Goal: Information Seeking & Learning: Learn about a topic

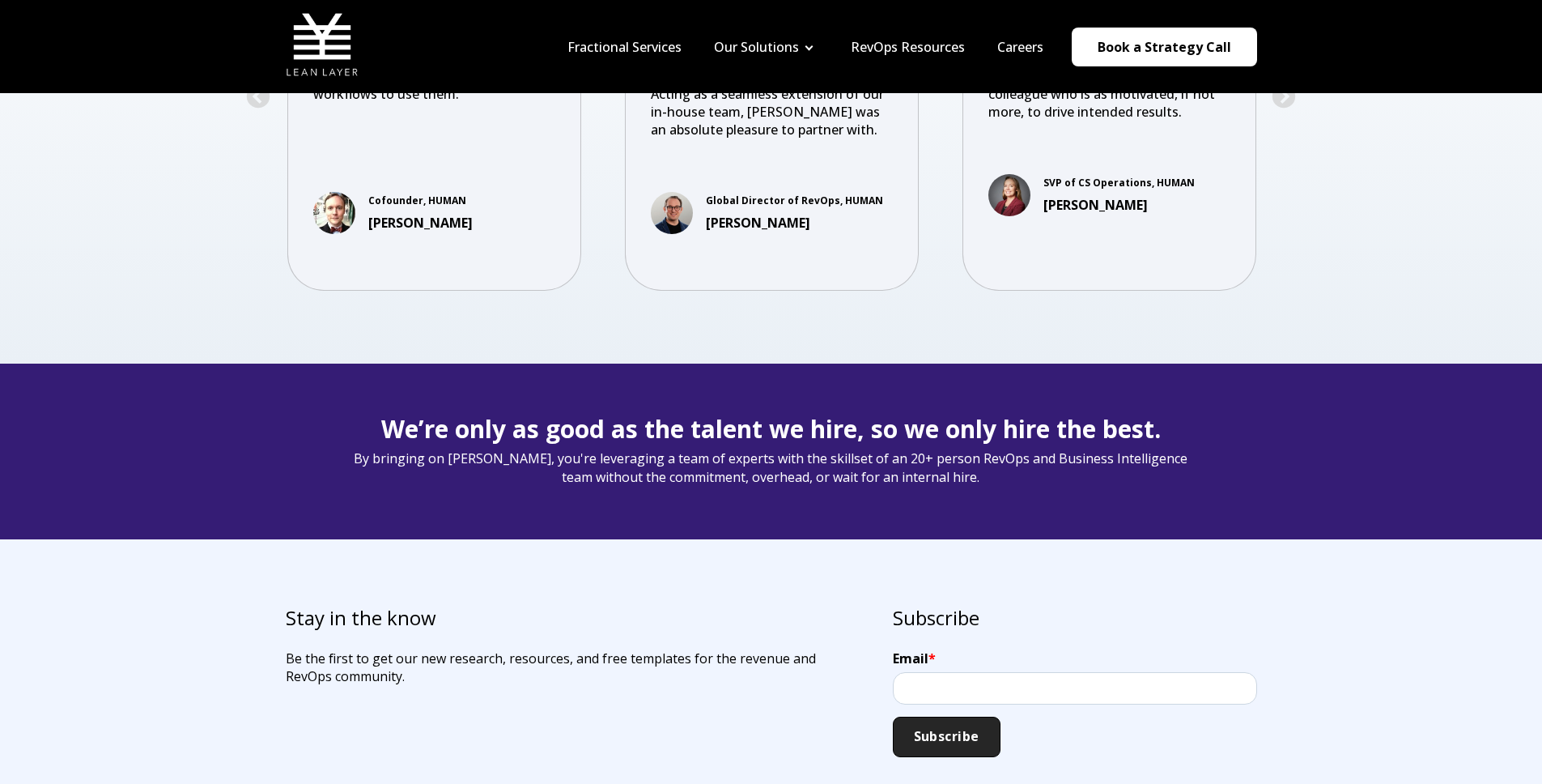
scroll to position [3545, 0]
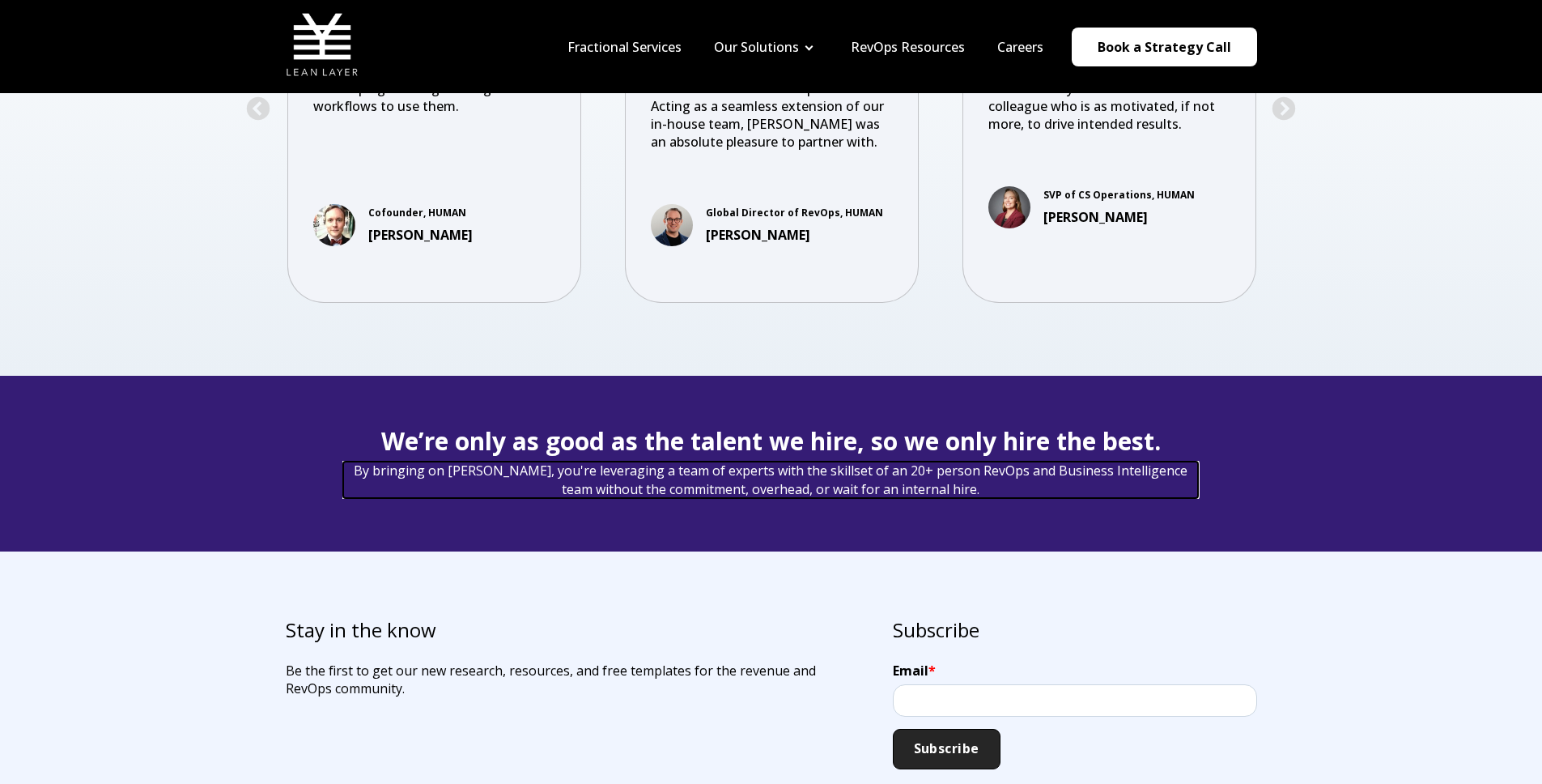
click at [776, 472] on span "By bringing on [PERSON_NAME], you're leveraging a team of experts with the skil…" at bounding box center [771, 479] width 856 height 38
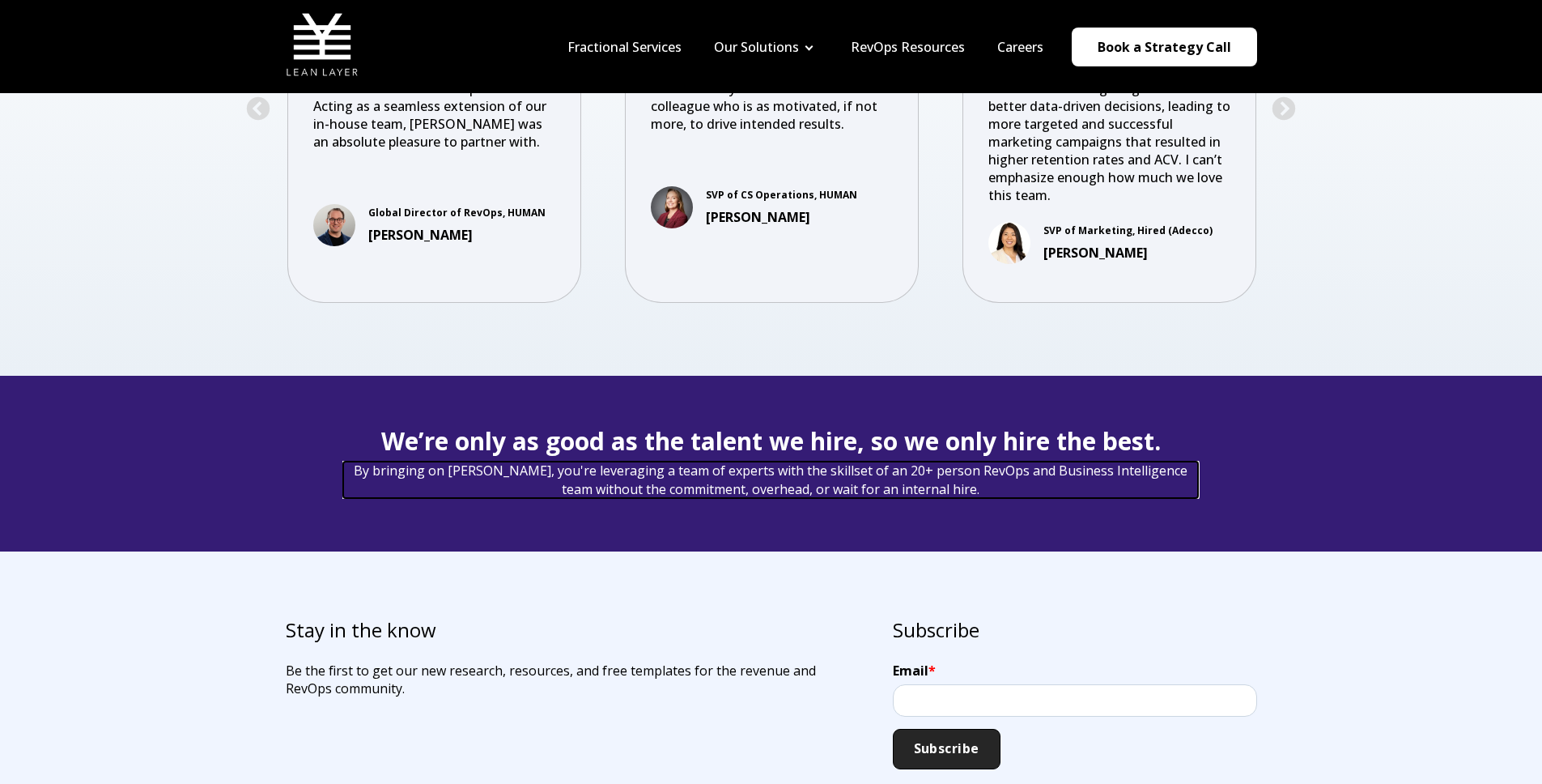
click at [776, 472] on span "By bringing on Lean Layer, you're leveraging a team of experts with the skillse…" at bounding box center [771, 479] width 856 height 38
click at [771, 553] on div "Stay in the know Be the first to get our new research, resources, and free temp…" at bounding box center [771, 691] width 1542 height 282
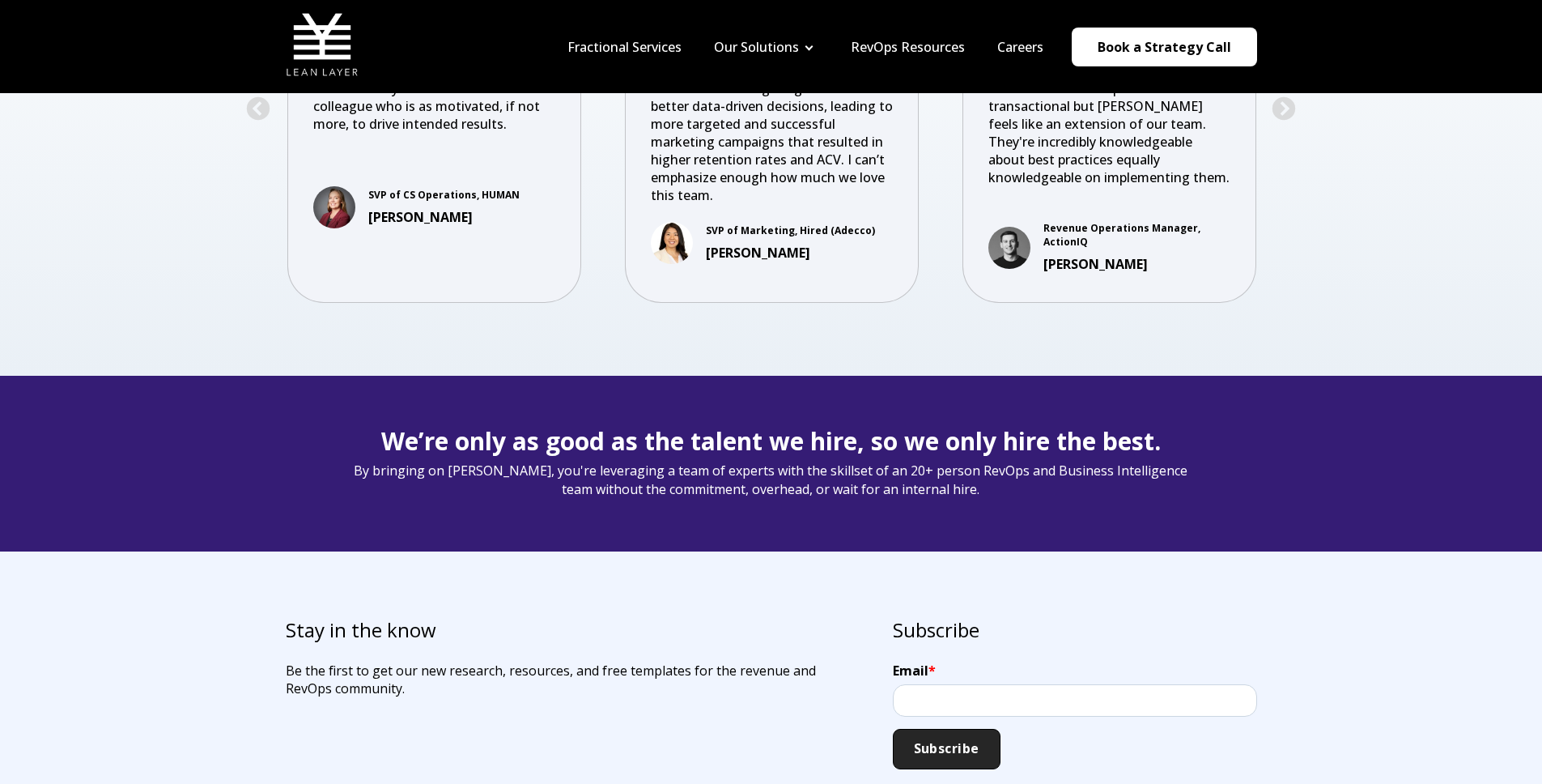
click at [812, 532] on div "We’re only as good as the talent we hire, so we only hire the best. By bringing…" at bounding box center [771, 464] width 1542 height 176
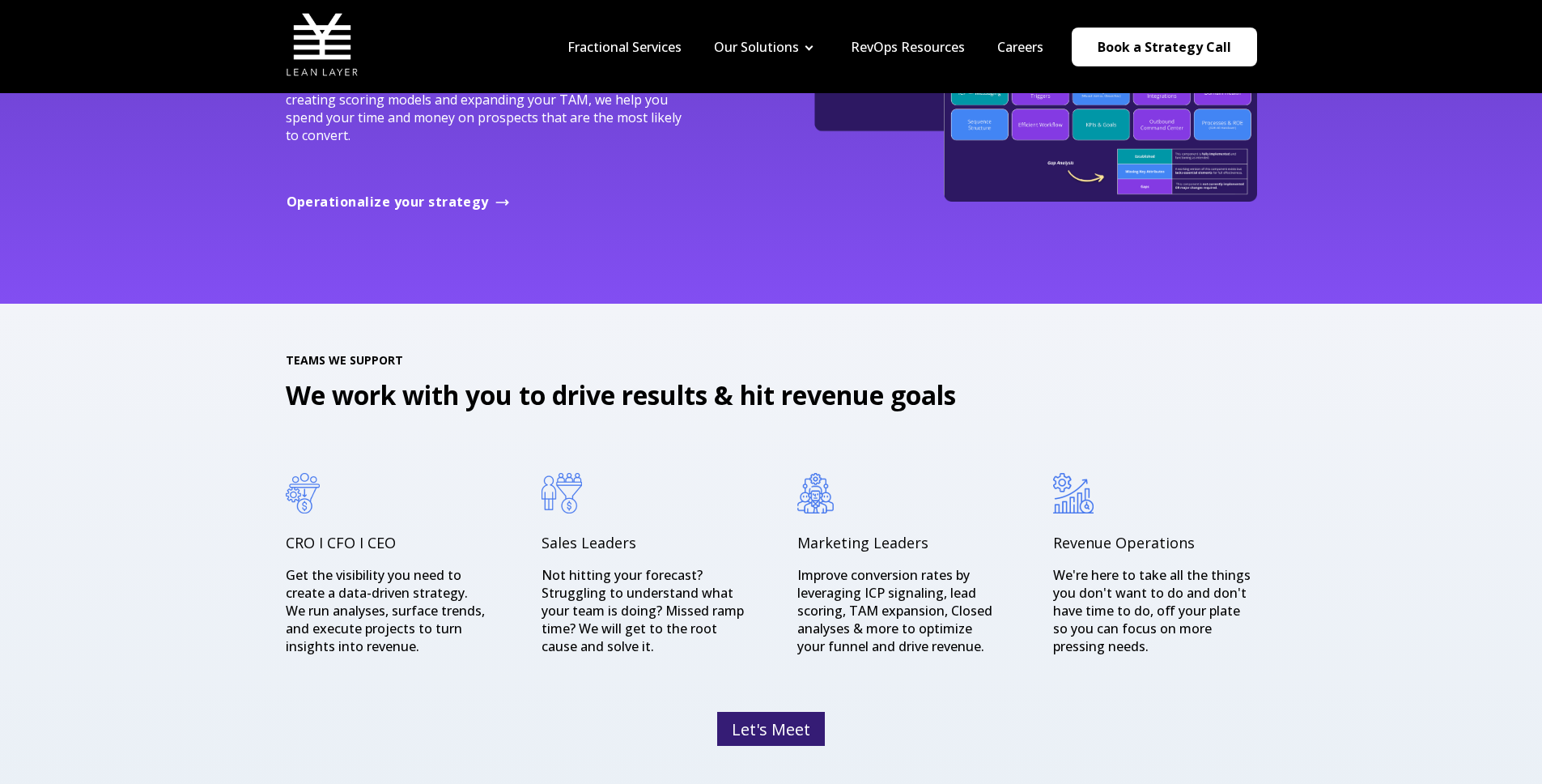
scroll to position [2039, 0]
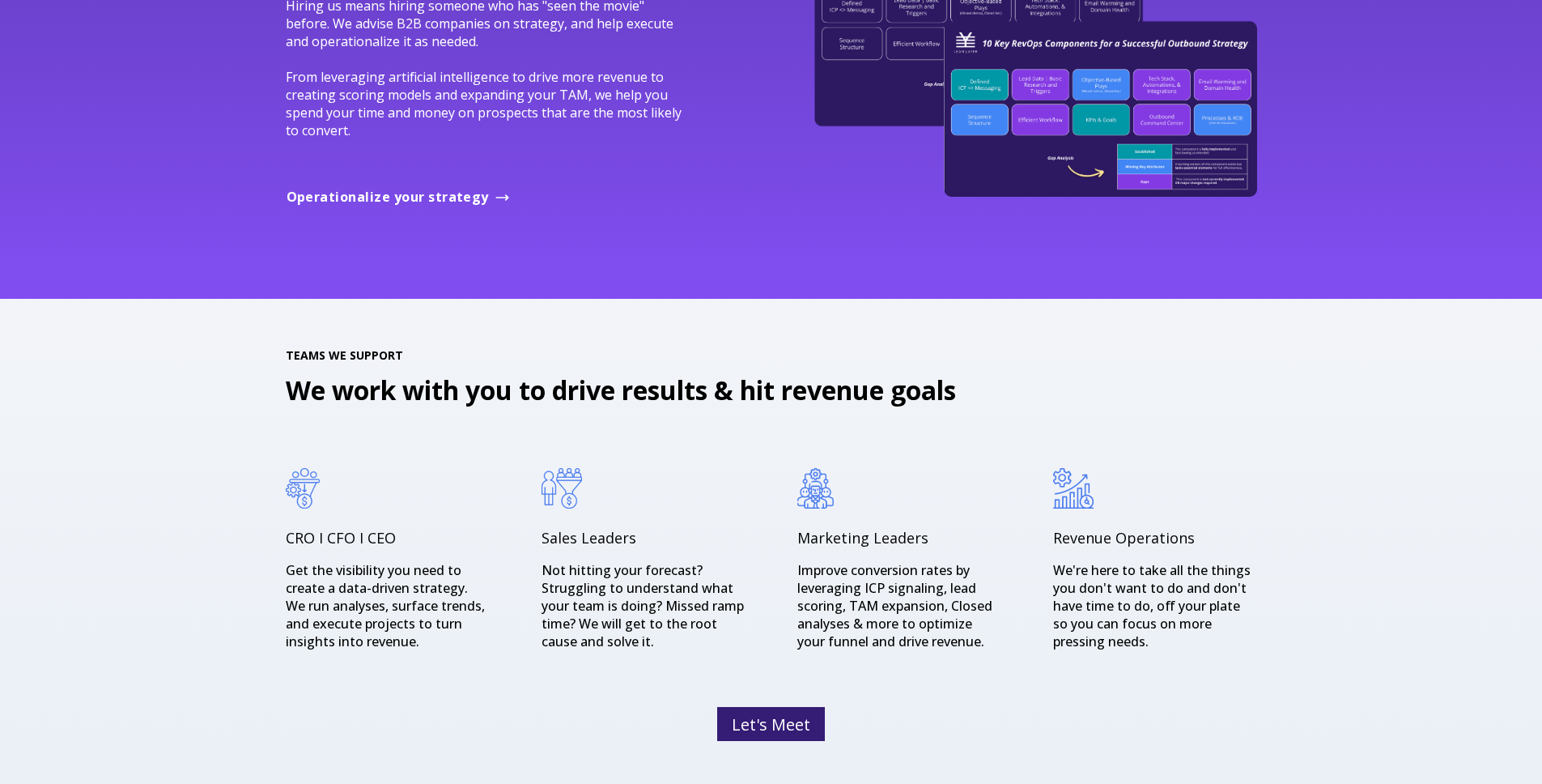
click at [1017, 547] on div "CRO I CFO I CEO Get the visibility you need to create a data-driven strategy. W…" at bounding box center [771, 568] width 972 height 201
click at [401, 636] on p "Get the visibility you need to create a data-driven strategy. We run analyses, …" at bounding box center [388, 606] width 204 height 89
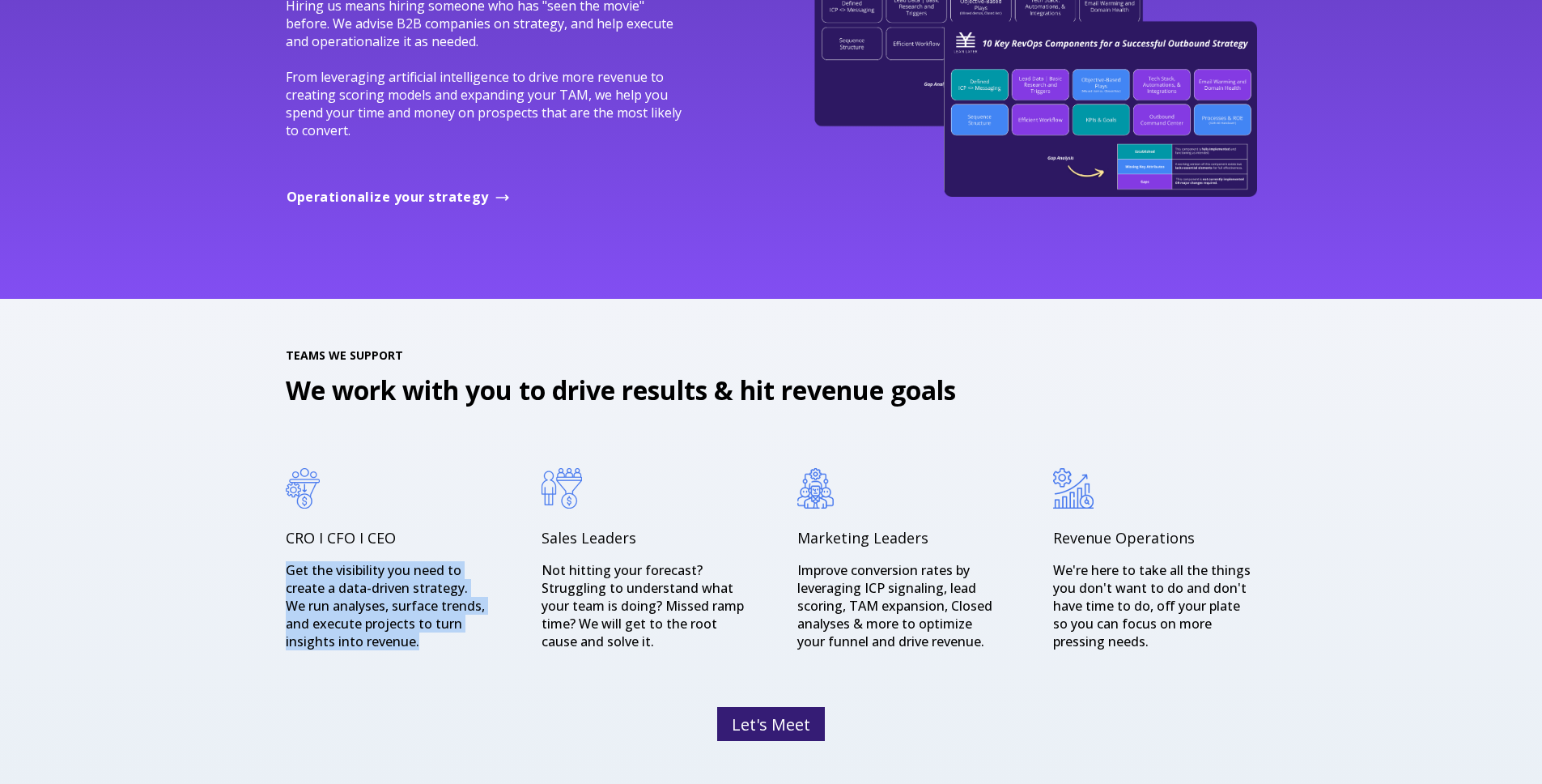
click at [437, 630] on p "Get the visibility you need to create a data-driven strategy. We run analyses, …" at bounding box center [388, 606] width 204 height 89
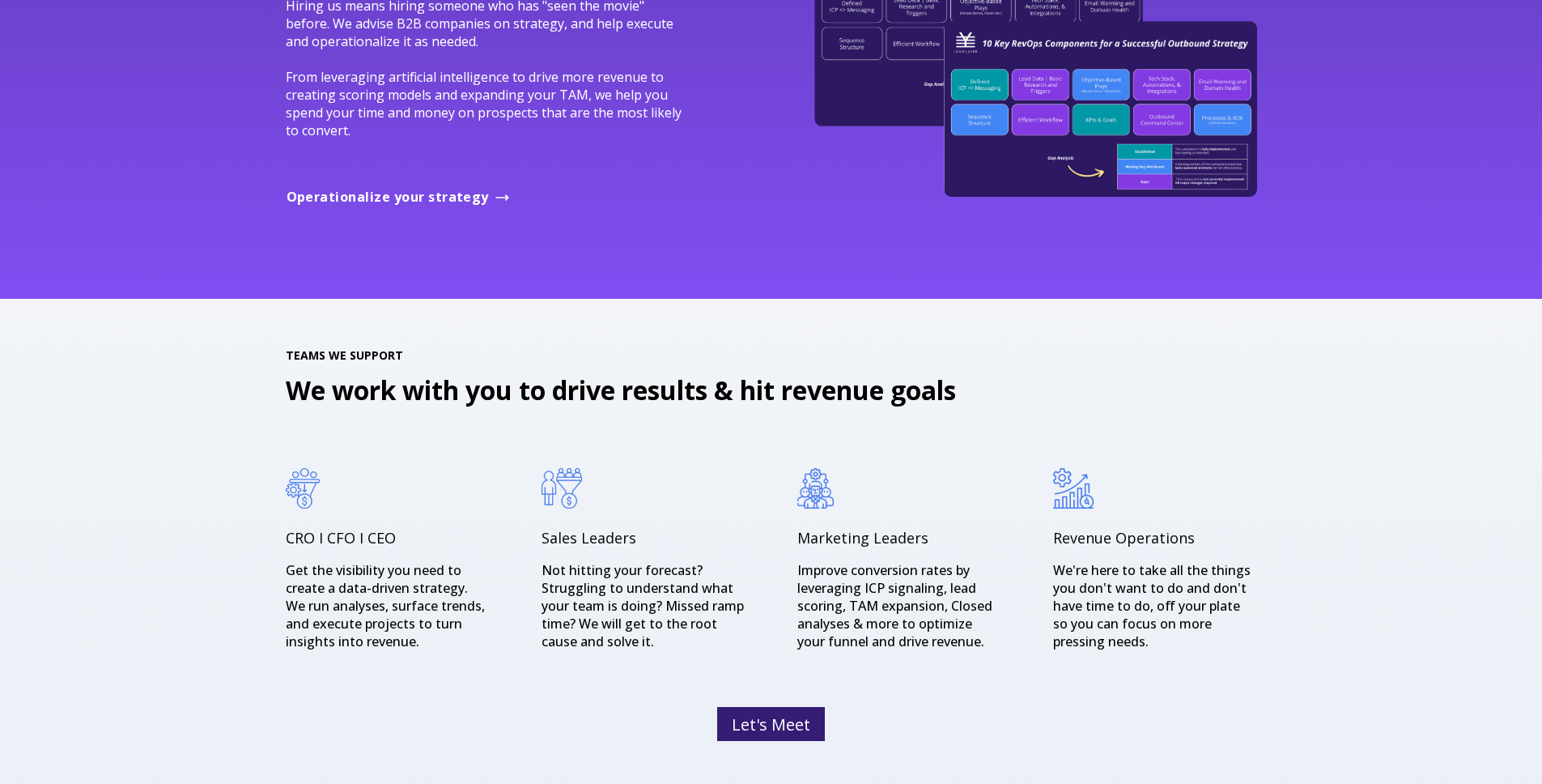
click at [437, 630] on p "Get the visibility you need to create a data-driven strategy. We run analyses, …" at bounding box center [388, 606] width 204 height 89
click at [559, 631] on p "Not hitting your forecast? Struggling to understand what your team is doing? Mi…" at bounding box center [644, 606] width 204 height 89
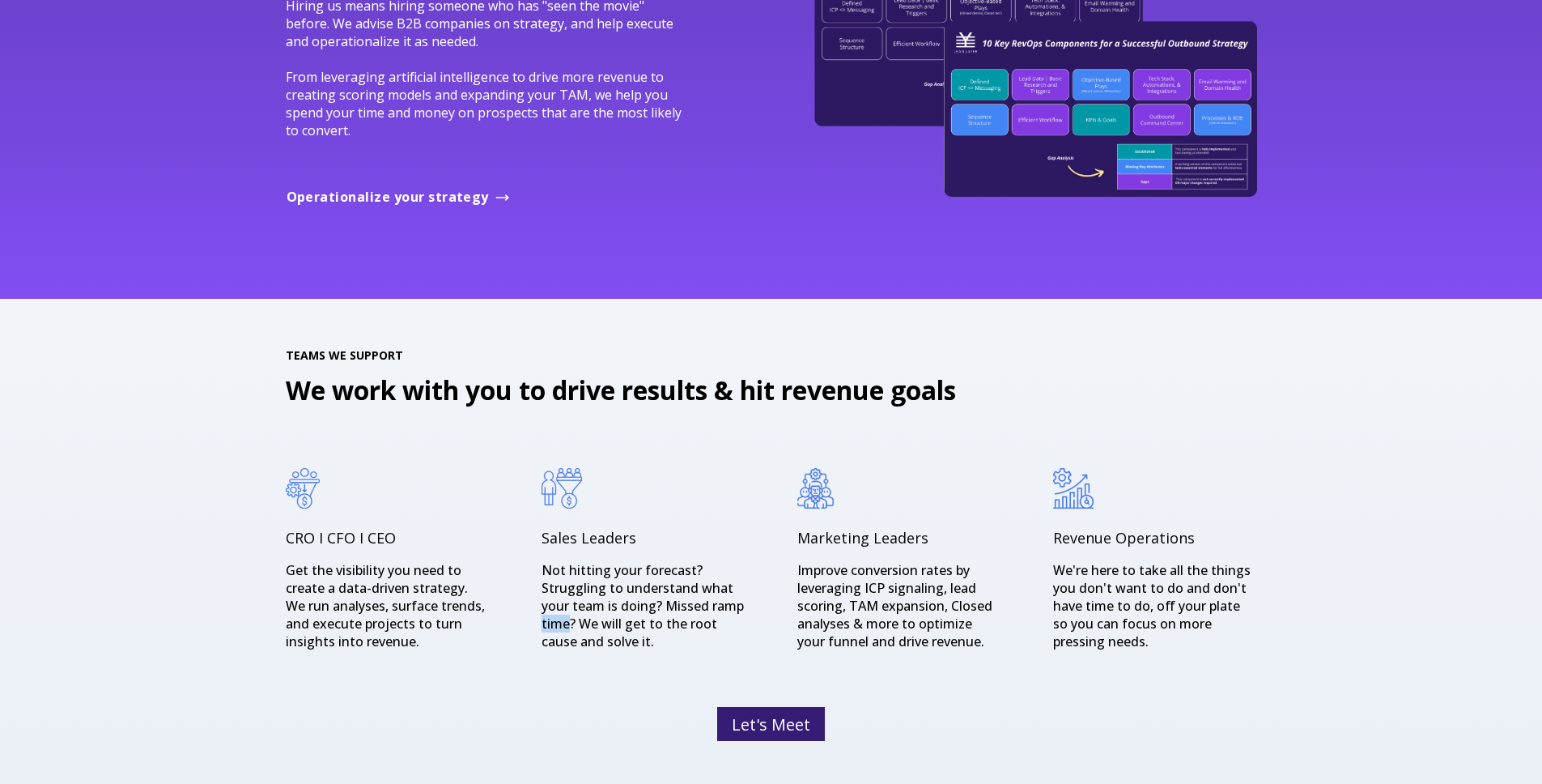
click at [559, 631] on p "Not hitting your forecast? Struggling to understand what your team is doing? Mi…" at bounding box center [644, 606] width 204 height 89
click at [528, 675] on div "CRO I CFO I CEO Get the visibility you need to create a data-driven strategy. W…" at bounding box center [771, 587] width 972 height 240
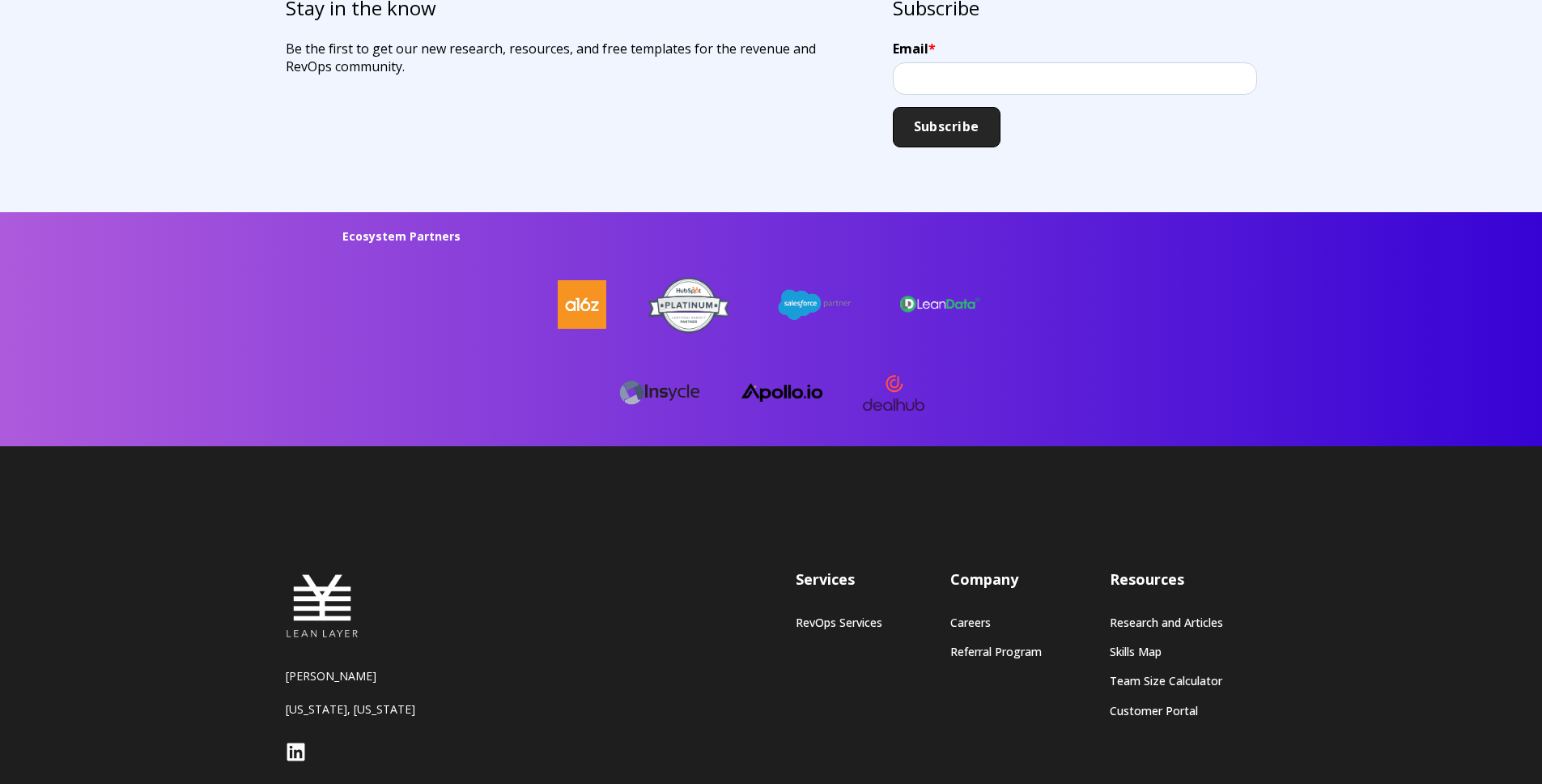
scroll to position [4285, 0]
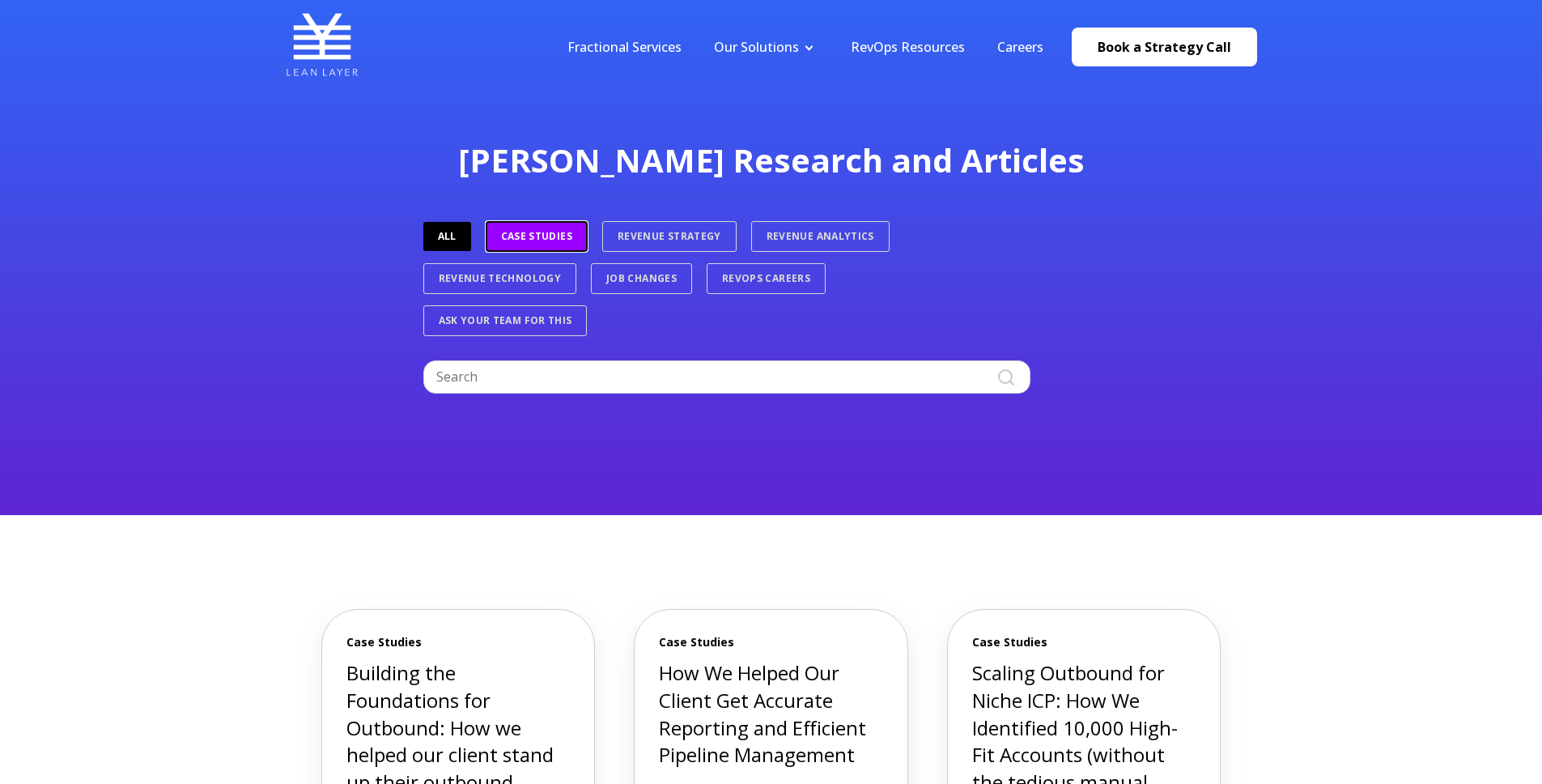
click at [554, 244] on link "Case Studies" at bounding box center [536, 236] width 102 height 31
click at [434, 228] on link "ALL" at bounding box center [448, 236] width 50 height 31
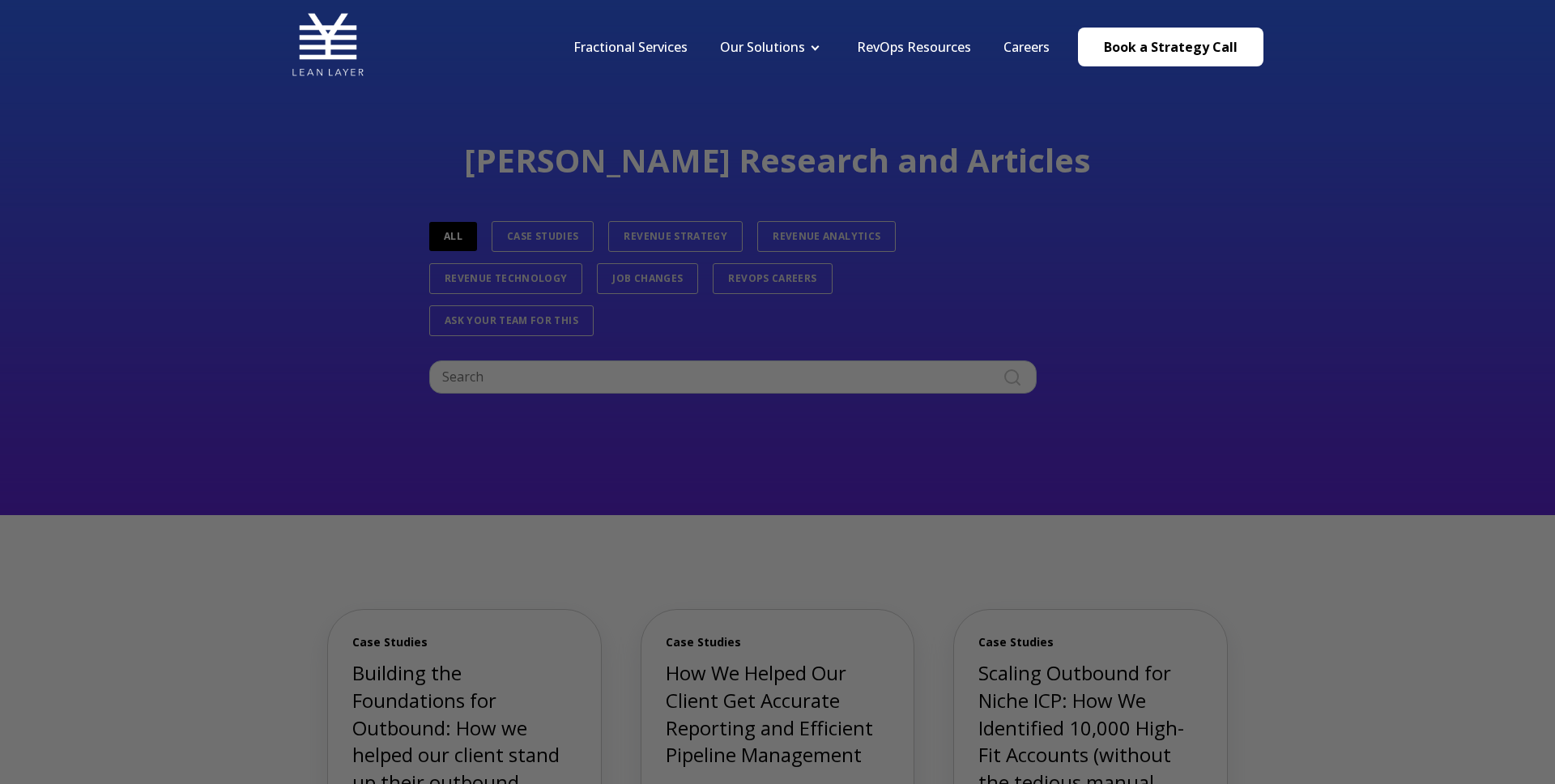
drag, startPoint x: 1073, startPoint y: 406, endPoint x: 1016, endPoint y: 374, distance: 65.4
click at [1073, 406] on div at bounding box center [785, 395] width 1570 height 792
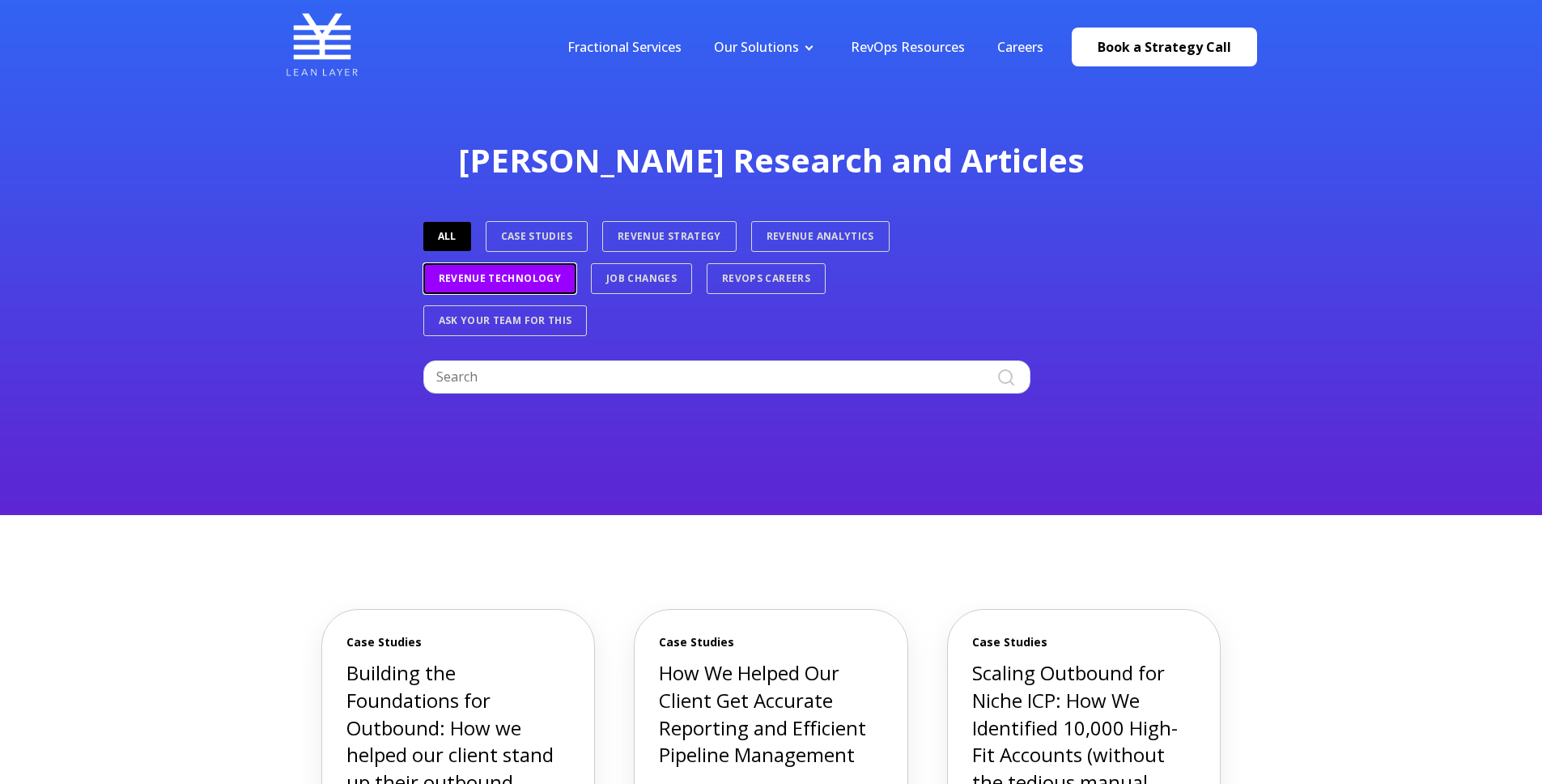
click at [468, 283] on link "Revenue Technology" at bounding box center [500, 278] width 153 height 31
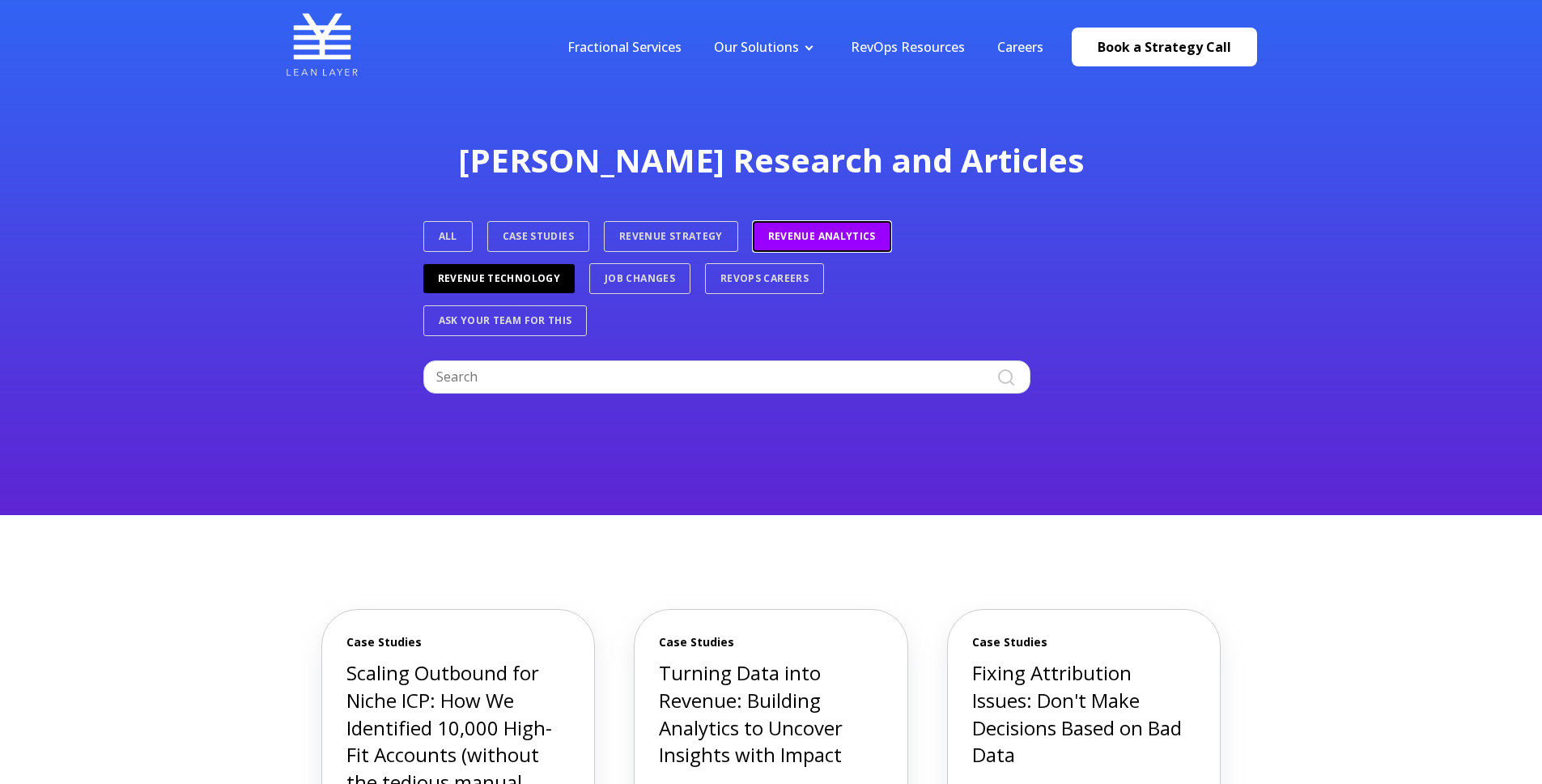
click at [791, 241] on link "Revenue Analytics" at bounding box center [822, 236] width 139 height 31
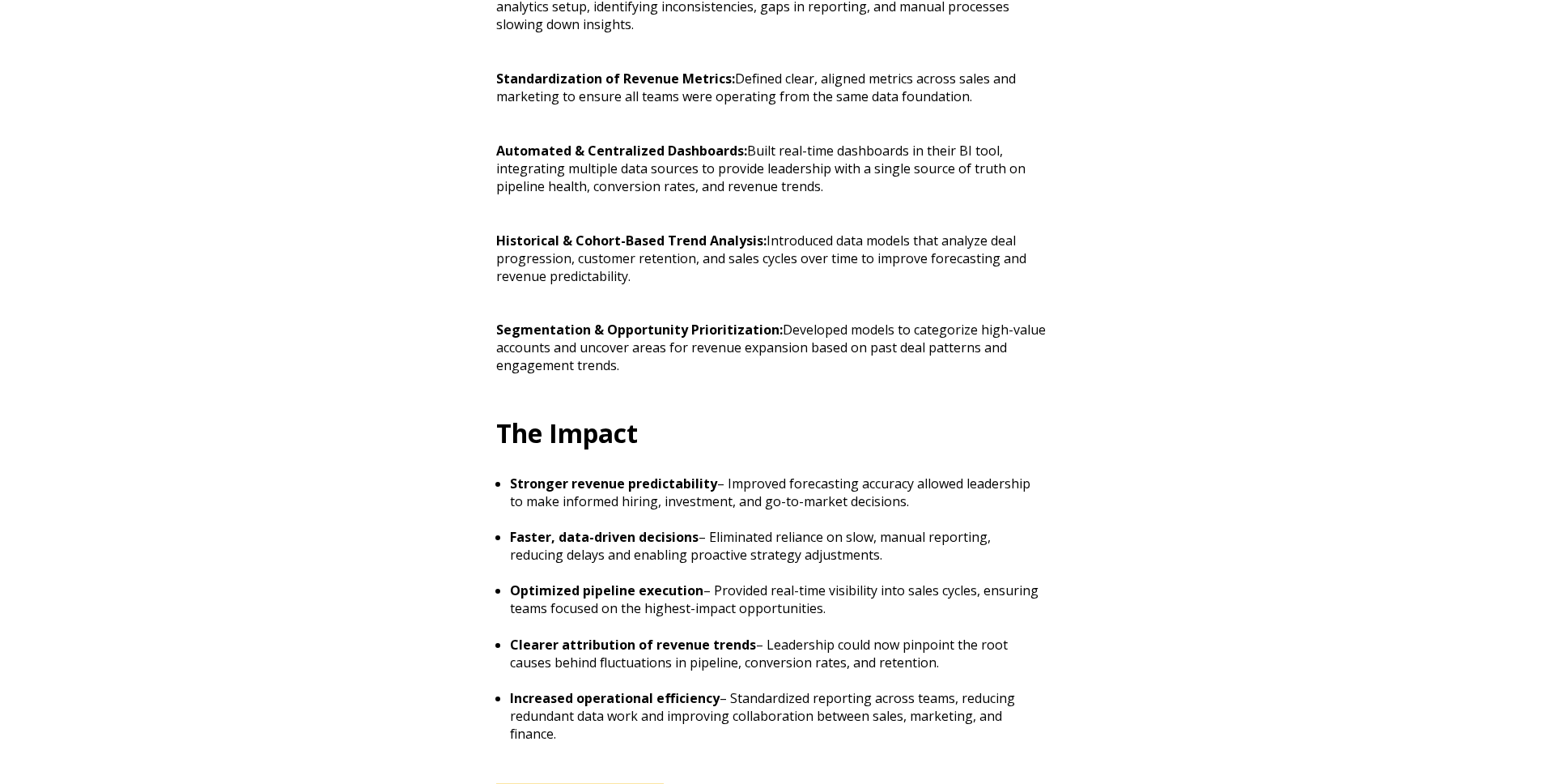
scroll to position [2330, 0]
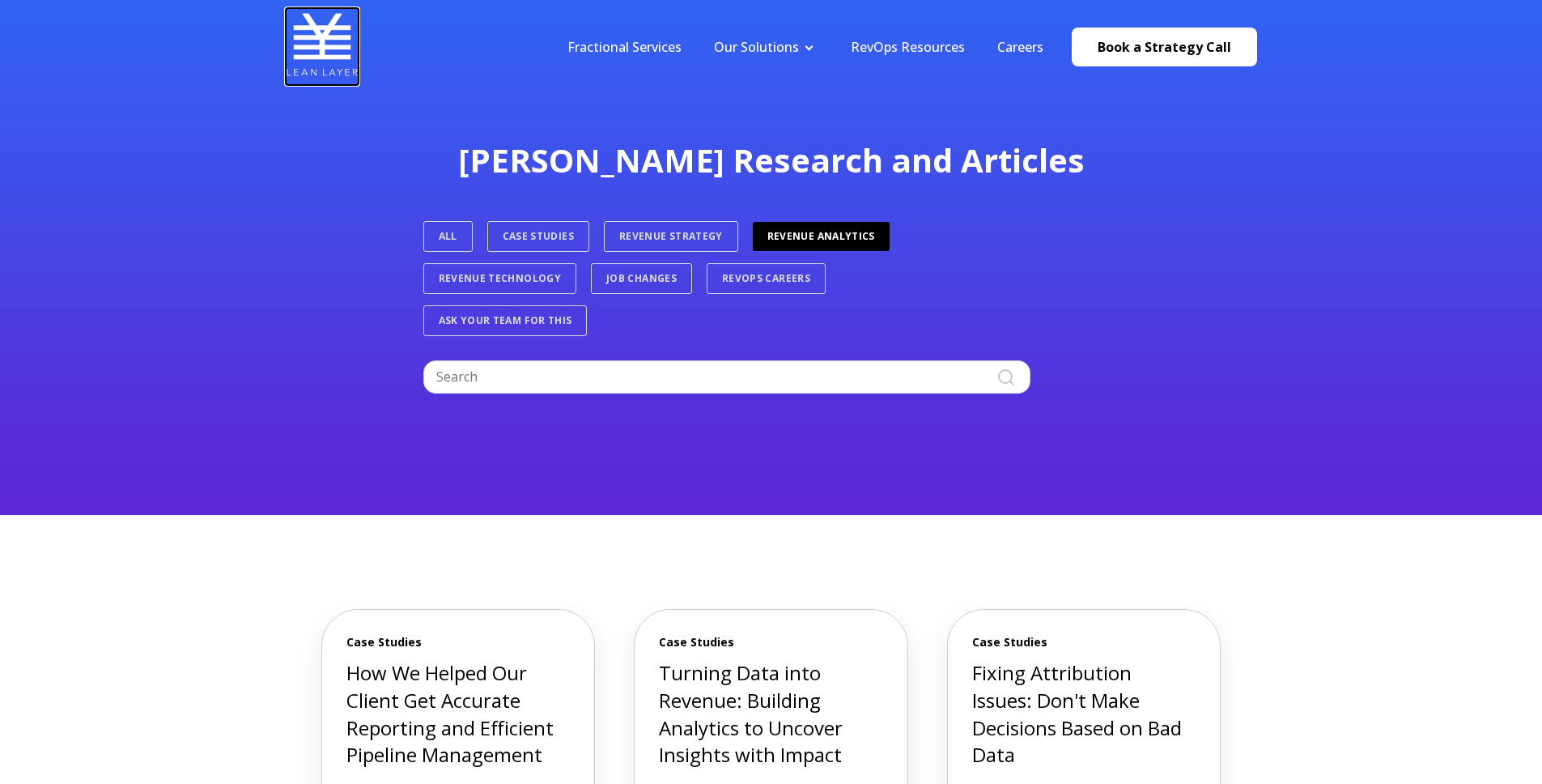
click at [310, 37] on img at bounding box center [322, 45] width 73 height 73
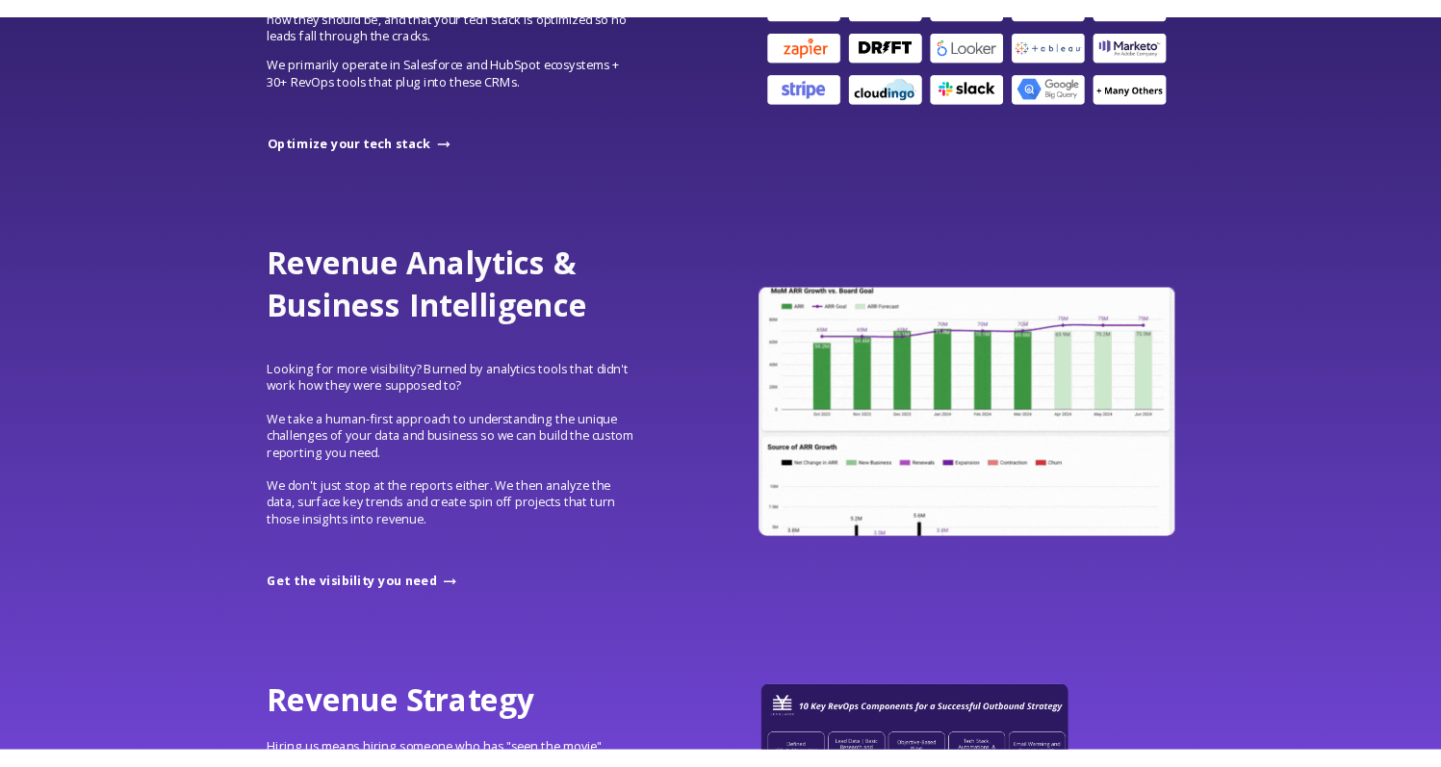
scroll to position [1530, 0]
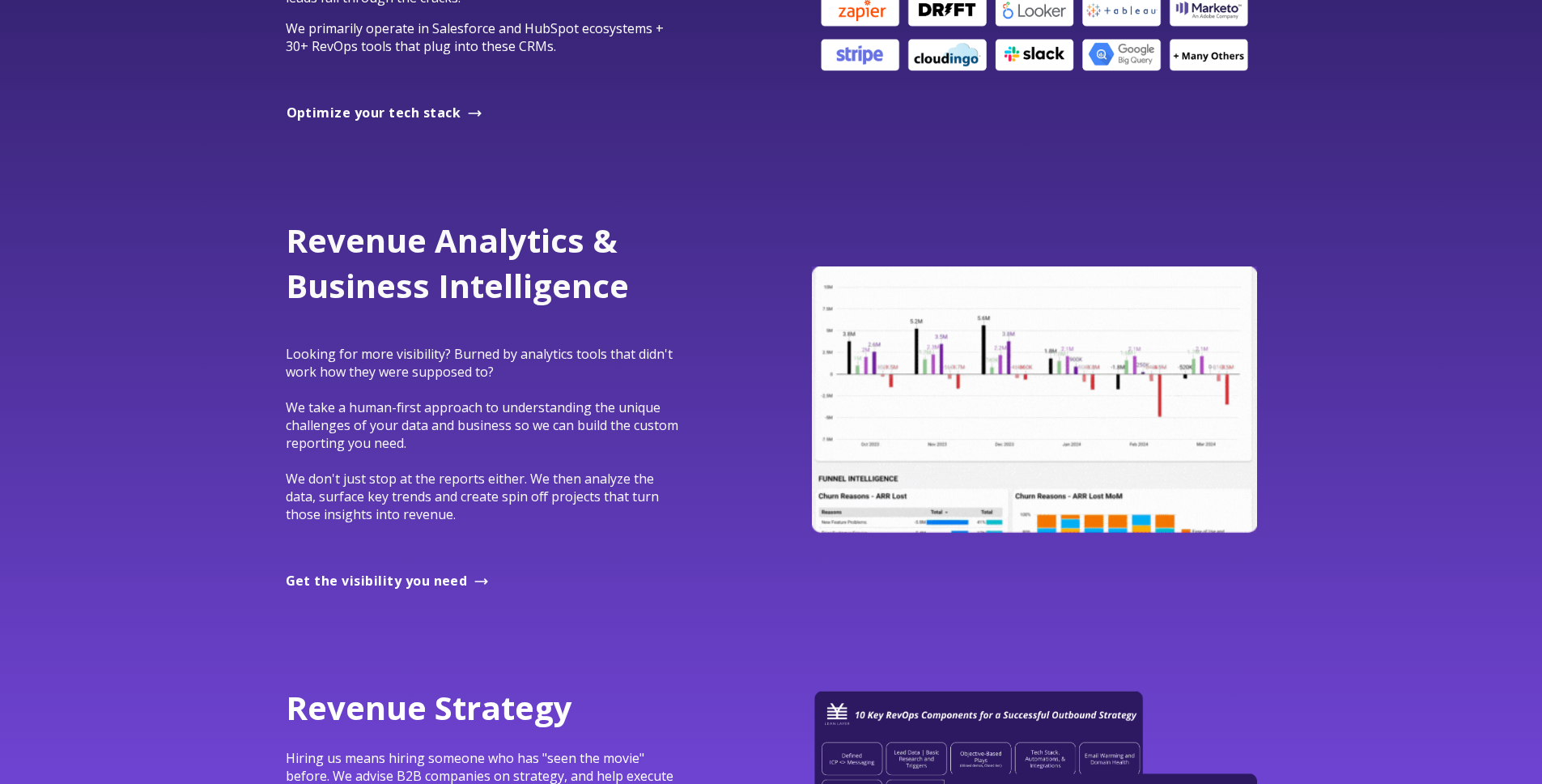
click at [628, 365] on p "Looking for more visibility? Burned by analytics tools that didn't work how the…" at bounding box center [485, 425] width 400 height 196
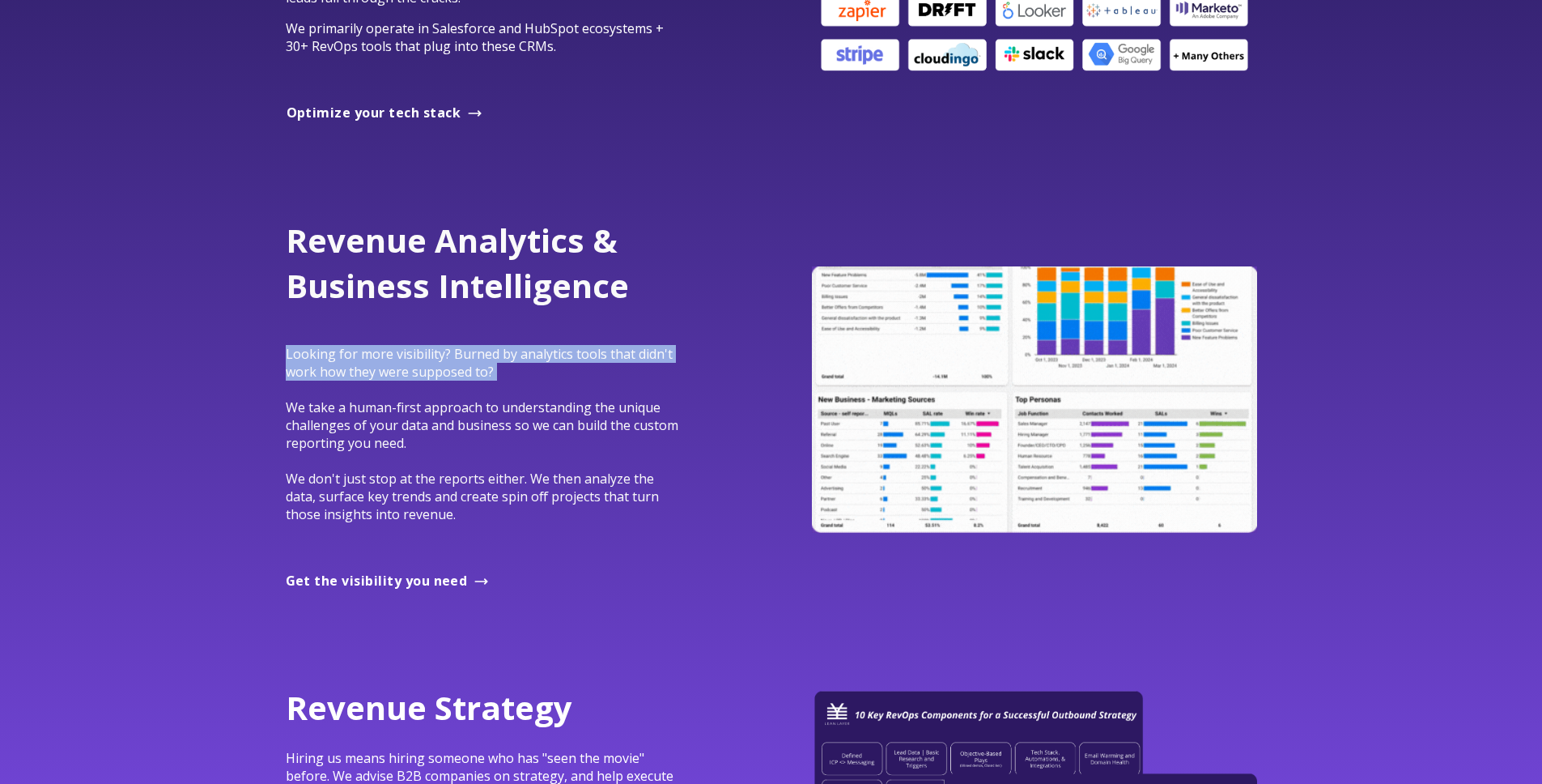
click at [628, 365] on p "Looking for more visibility? Burned by analytics tools that didn't work how the…" at bounding box center [485, 425] width 400 height 196
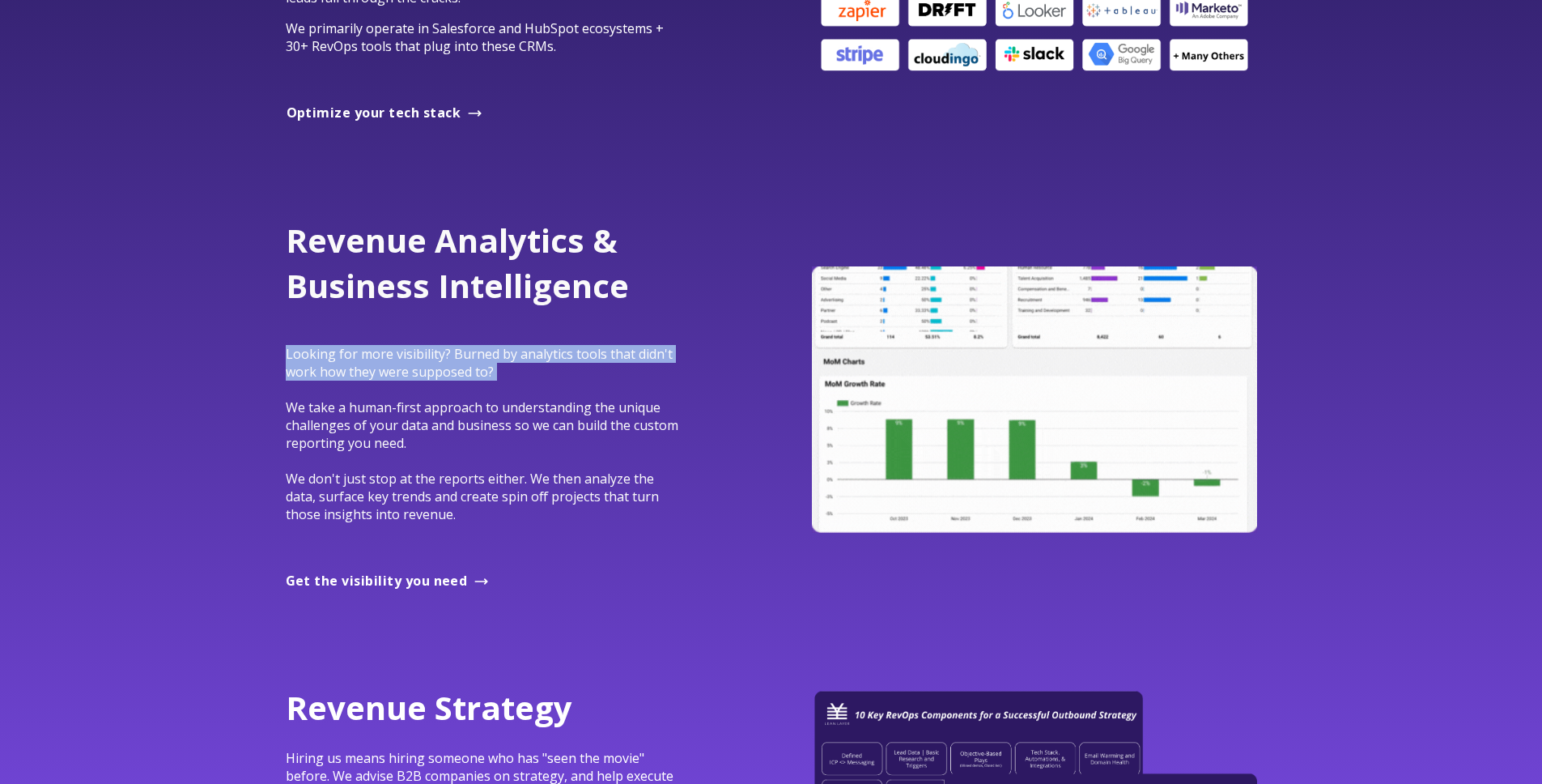
click at [628, 365] on p "Looking for more visibility? Burned by analytics tools that didn't work how the…" at bounding box center [485, 425] width 400 height 196
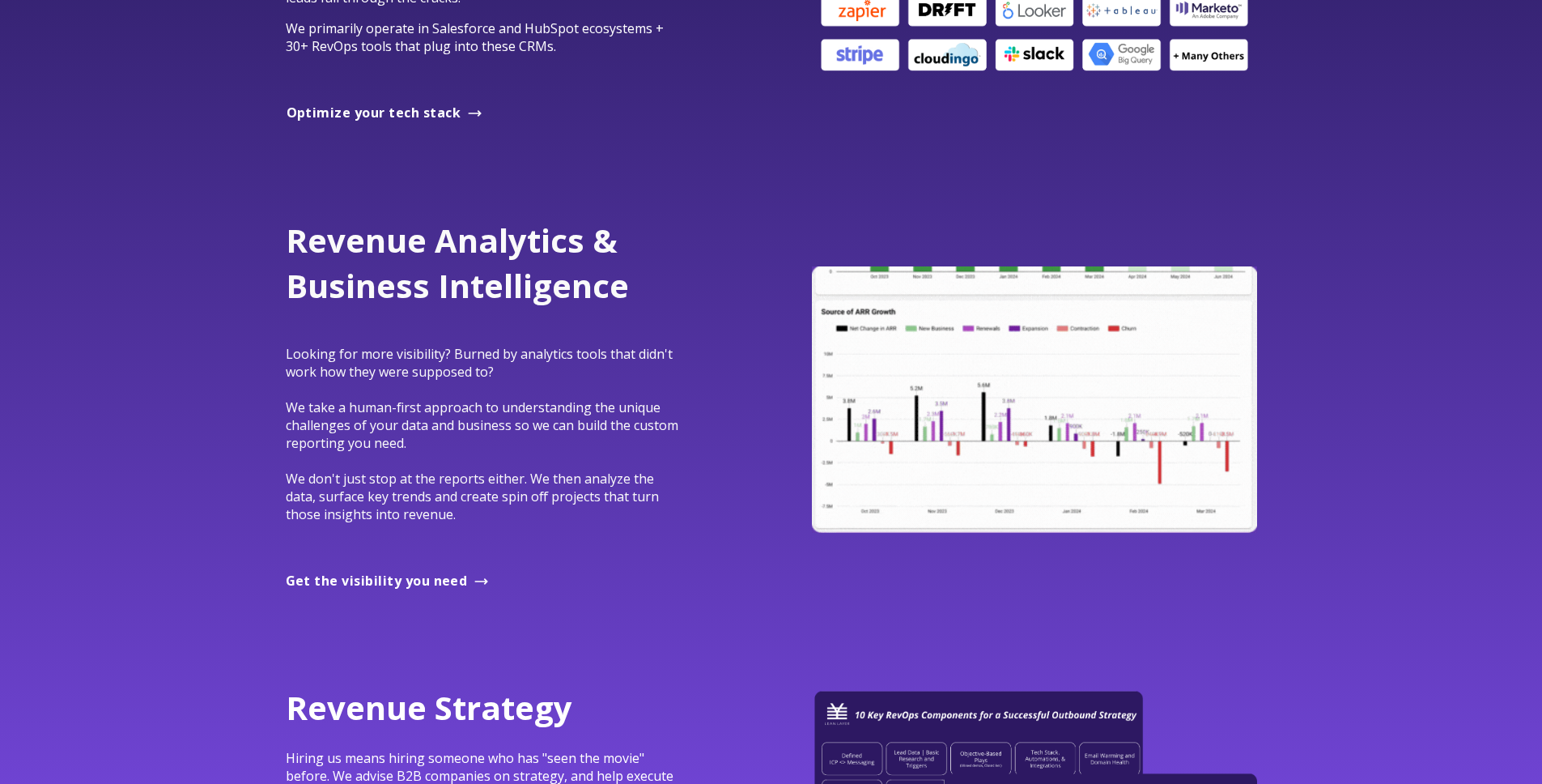
click at [617, 456] on p "Looking for more visibility? Burned by analytics tools that didn't work how the…" at bounding box center [485, 425] width 400 height 196
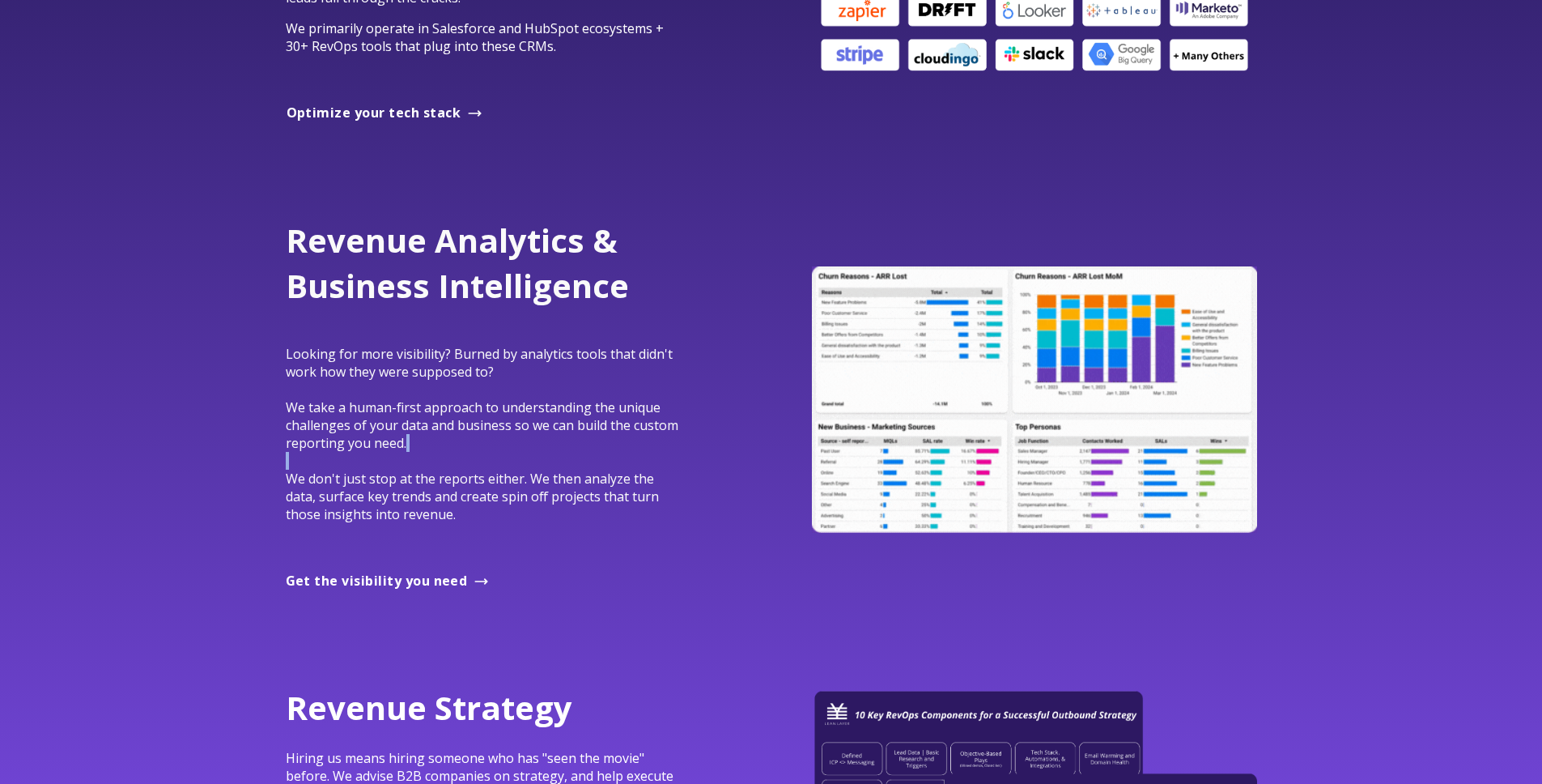
click at [617, 456] on p "Looking for more visibility? Burned by analytics tools that didn't work how the…" at bounding box center [485, 425] width 400 height 196
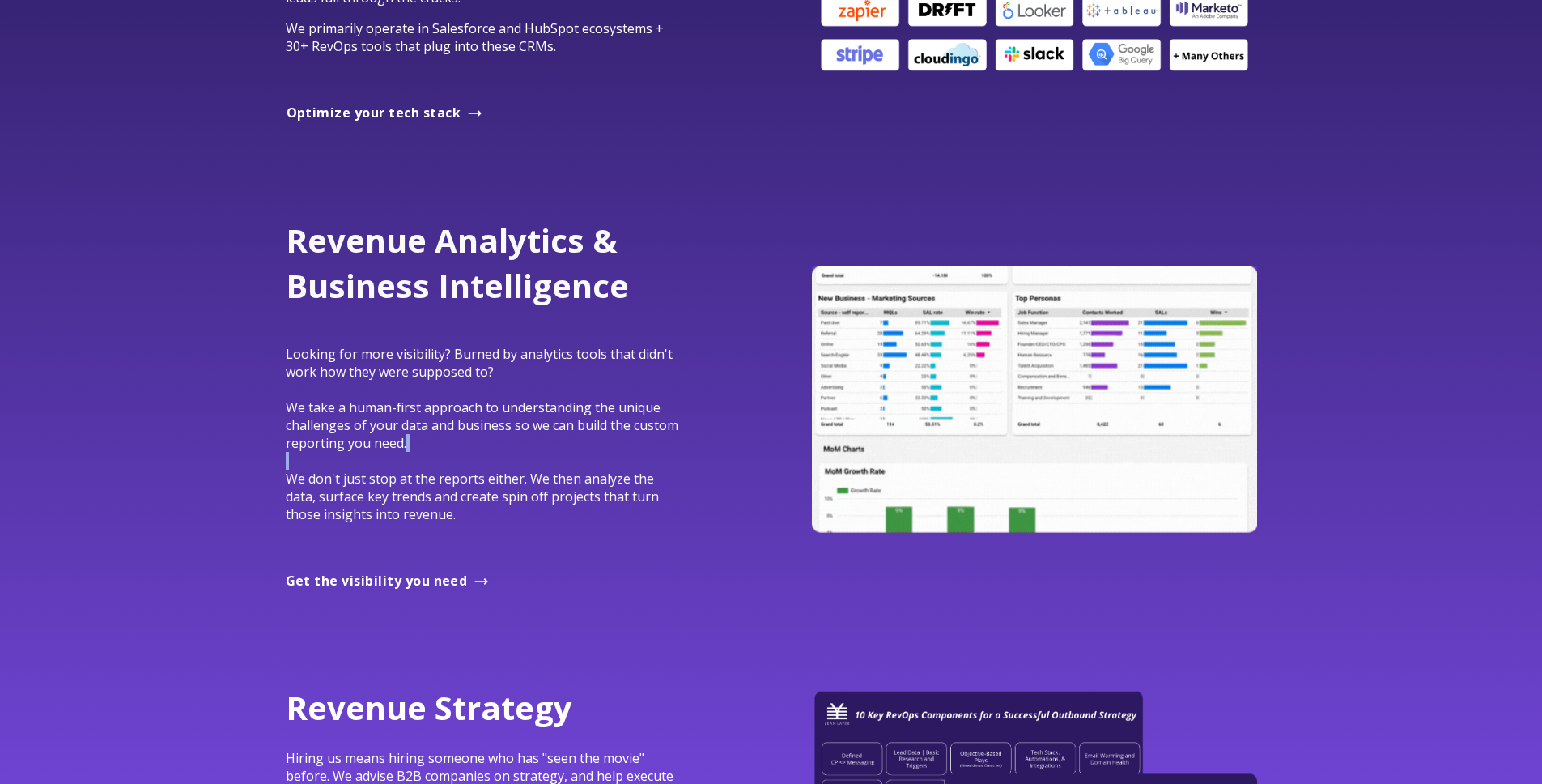
click at [617, 456] on p "Looking for more visibility? Burned by analytics tools that didn't work how the…" at bounding box center [485, 425] width 400 height 196
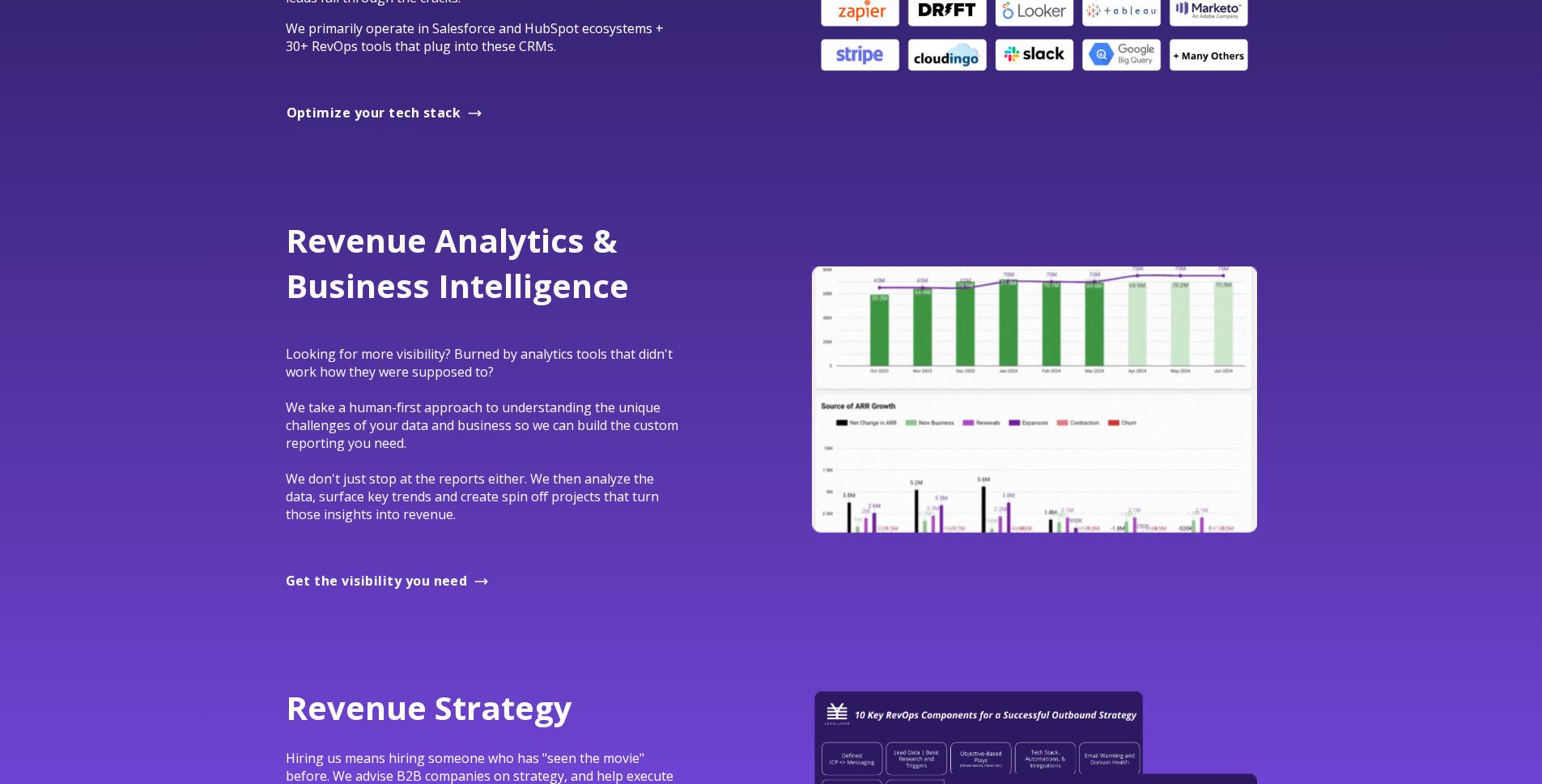
click at [578, 529] on div "Revenue Analytics & Business Intelligence Looking for more visibility? Burned b…" at bounding box center [485, 385] width 400 height 335
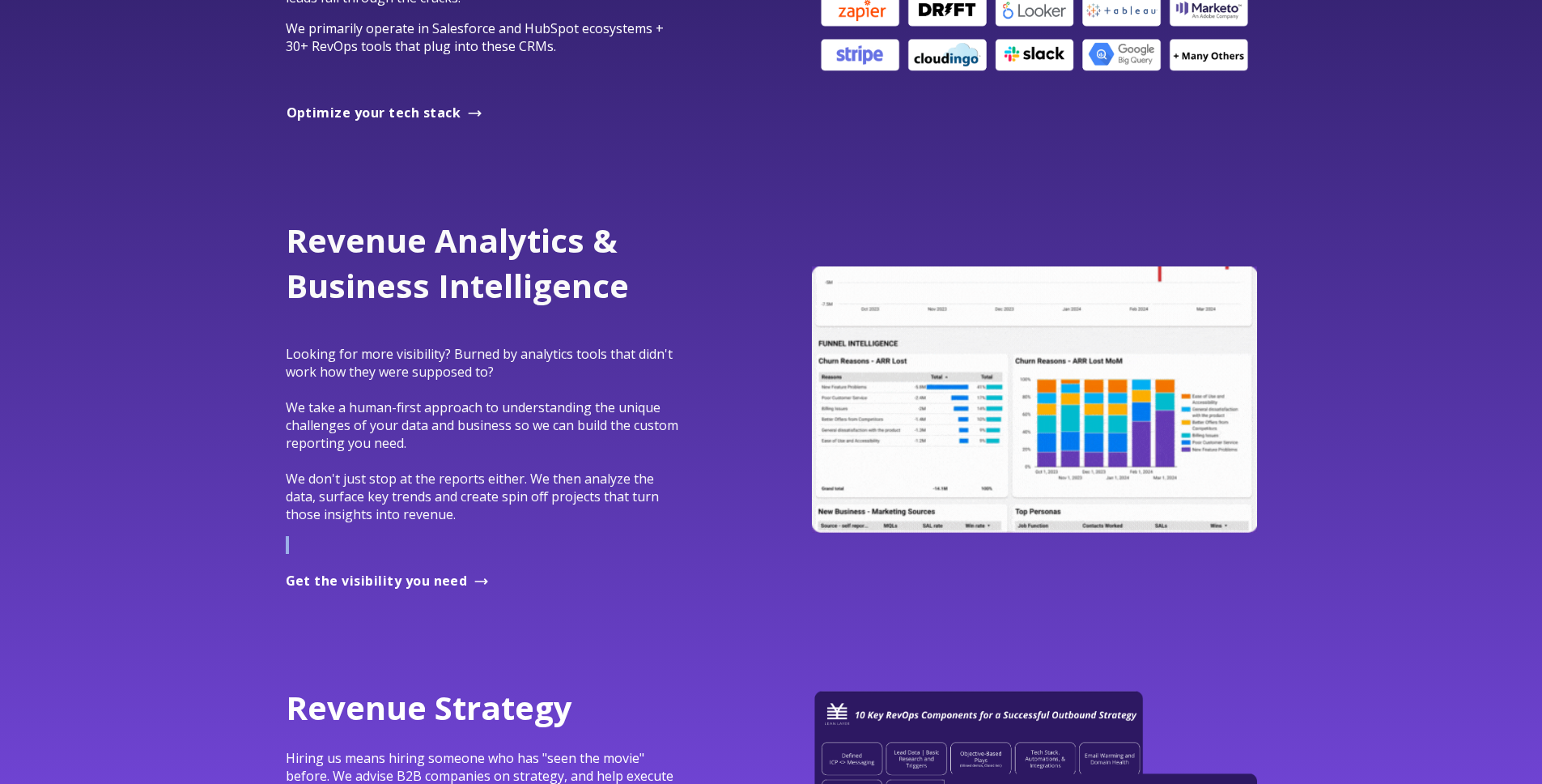
click at [578, 529] on div "Revenue Analytics & Business Intelligence Looking for more visibility? Burned b…" at bounding box center [485, 385] width 400 height 335
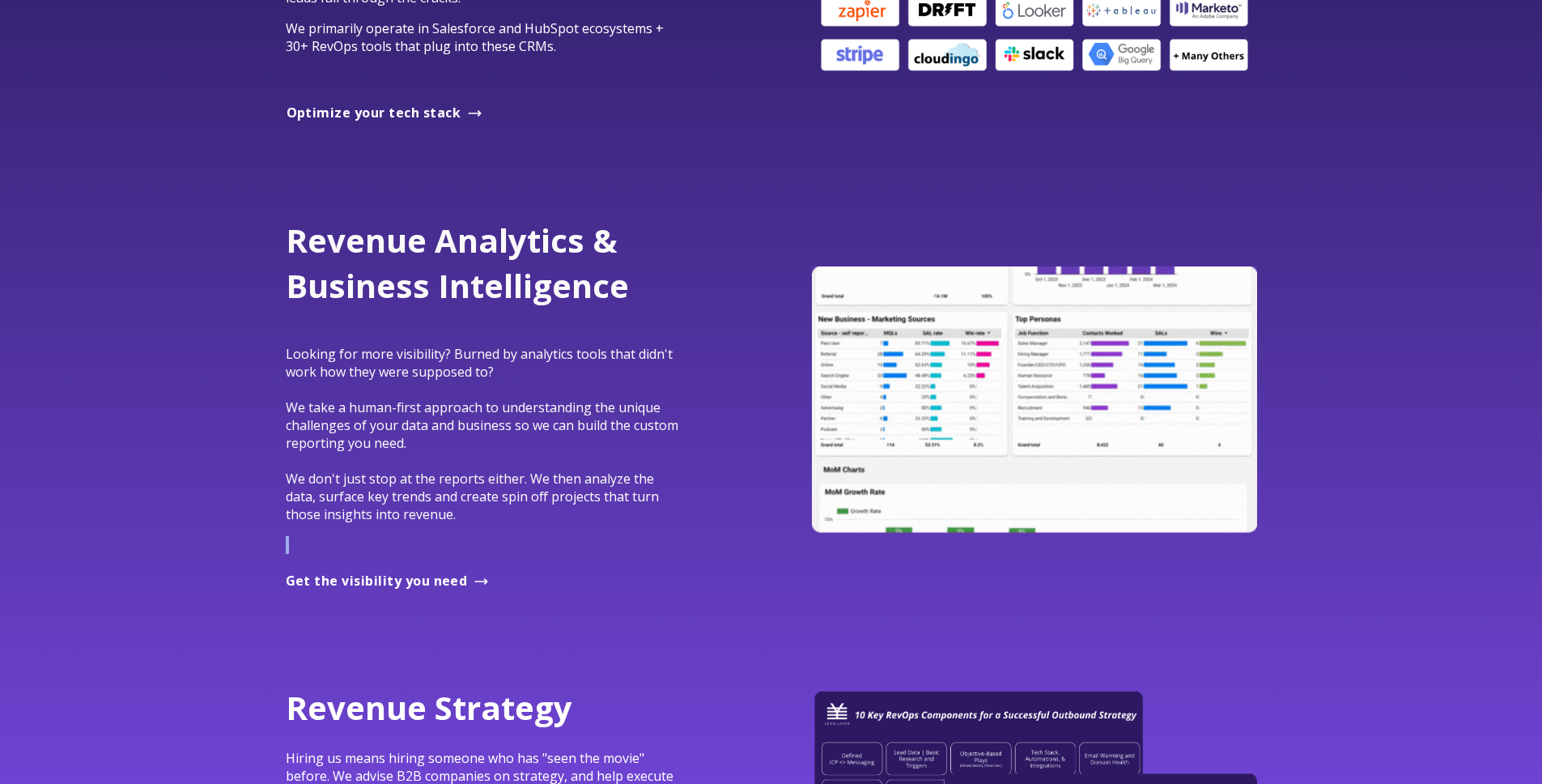
click at [577, 528] on div "Revenue Analytics & Business Intelligence Looking for more visibility? Burned b…" at bounding box center [485, 385] width 400 height 335
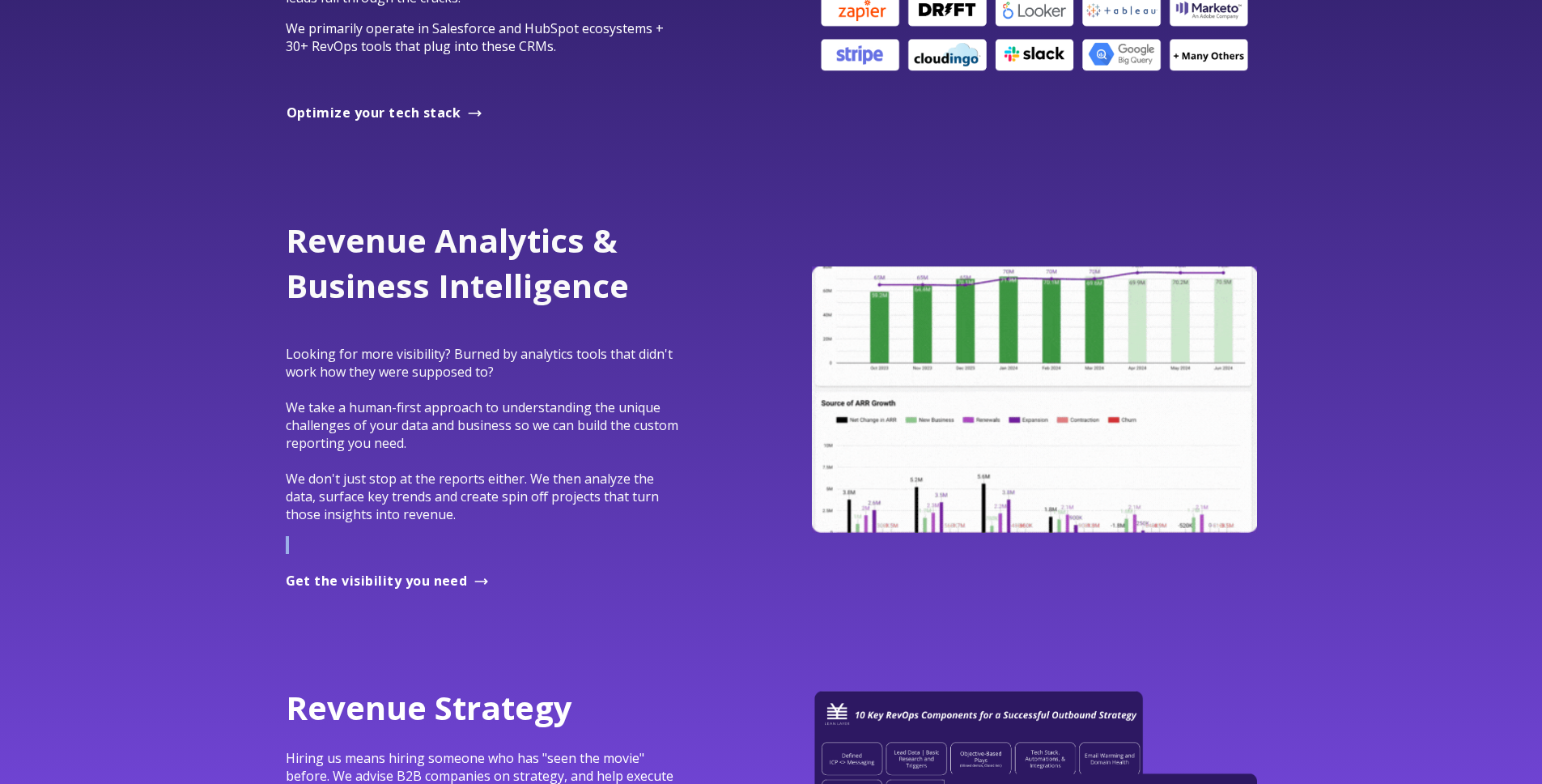
click at [478, 528] on div "Revenue Analytics & Business Intelligence Looking for more visibility? Burned b…" at bounding box center [485, 385] width 400 height 335
